Goal: Check status: Check status

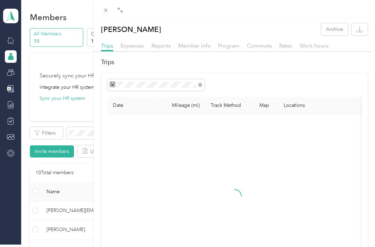
scroll to position [179, 0]
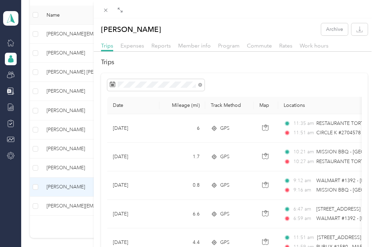
click at [162, 47] on span "Reports" at bounding box center [160, 45] width 19 height 7
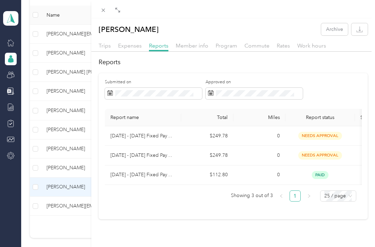
click at [104, 45] on span "Trips" at bounding box center [104, 45] width 12 height 7
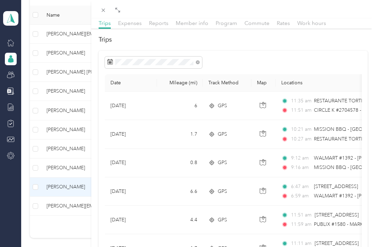
click at [166, 23] on span "Reports" at bounding box center [158, 23] width 19 height 7
